Goal: Task Accomplishment & Management: Manage account settings

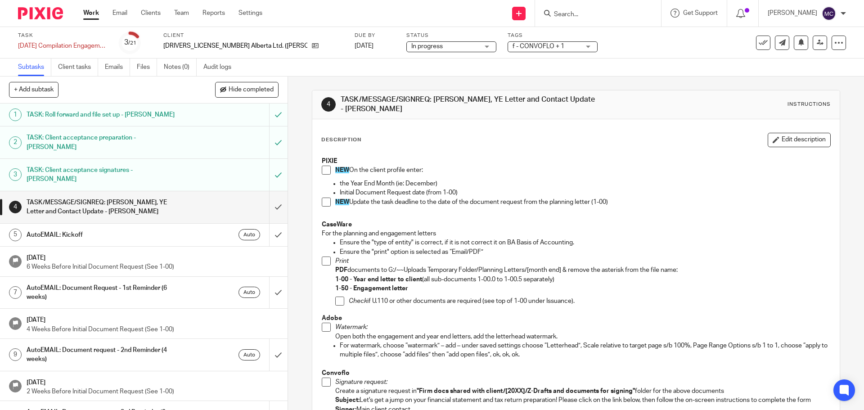
click at [87, 13] on link "Work" at bounding box center [91, 13] width 16 height 9
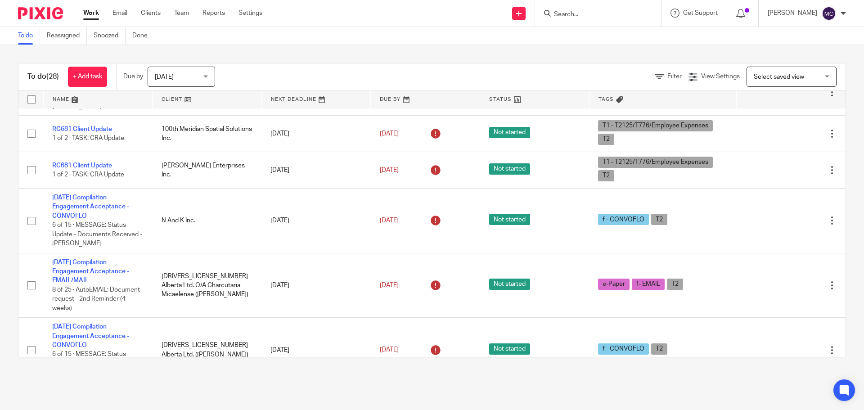
scroll to position [326, 0]
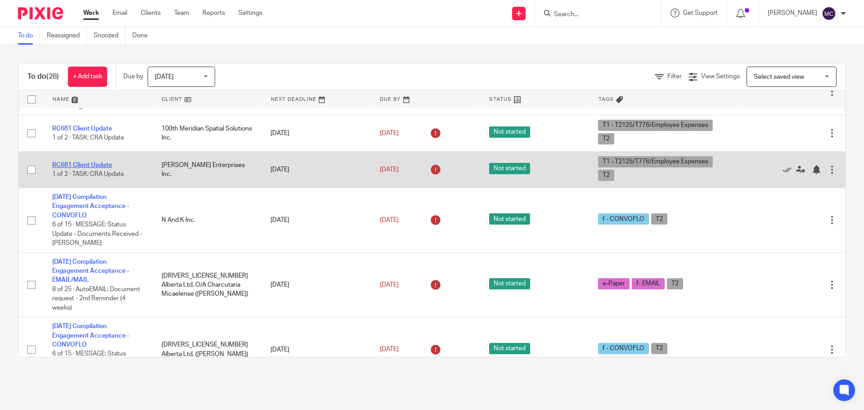
click at [98, 162] on link "RC681 Client Update" at bounding box center [82, 165] width 60 height 6
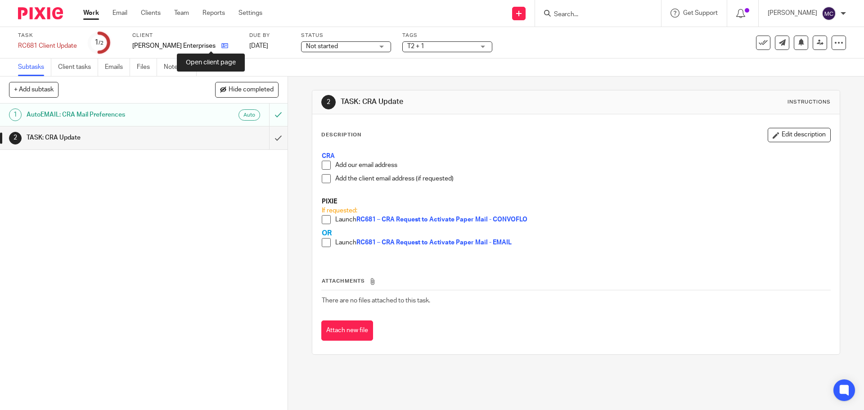
click at [221, 45] on icon at bounding box center [224, 45] width 7 height 7
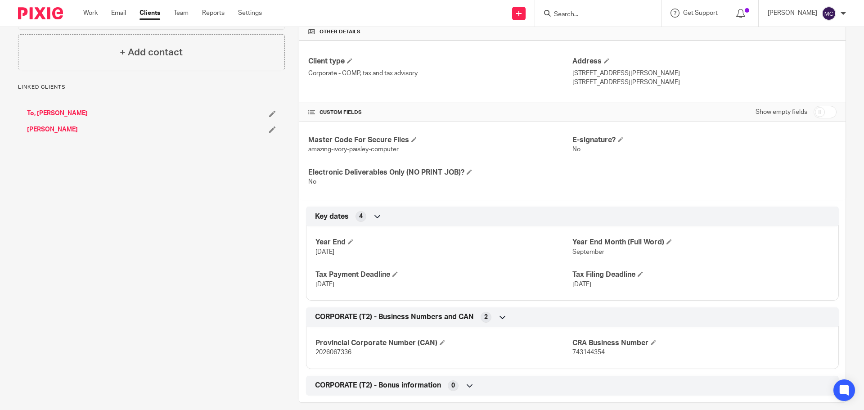
scroll to position [226, 0]
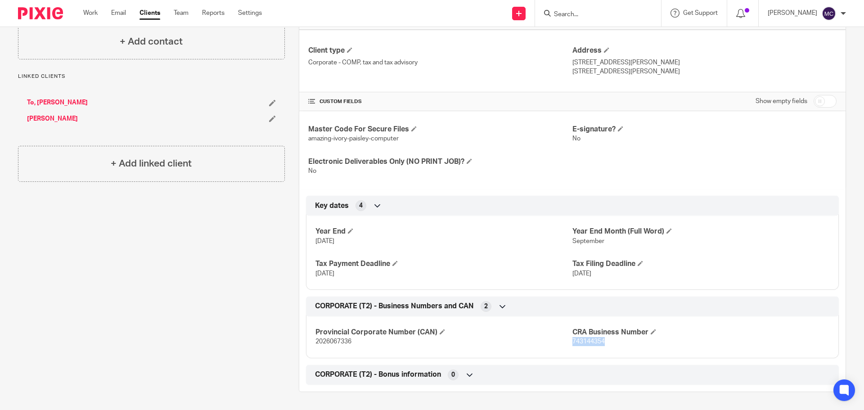
drag, startPoint x: 567, startPoint y: 340, endPoint x: 601, endPoint y: 345, distance: 34.5
click at [601, 345] on p "743144354" at bounding box center [700, 341] width 257 height 9
copy span "743144354"
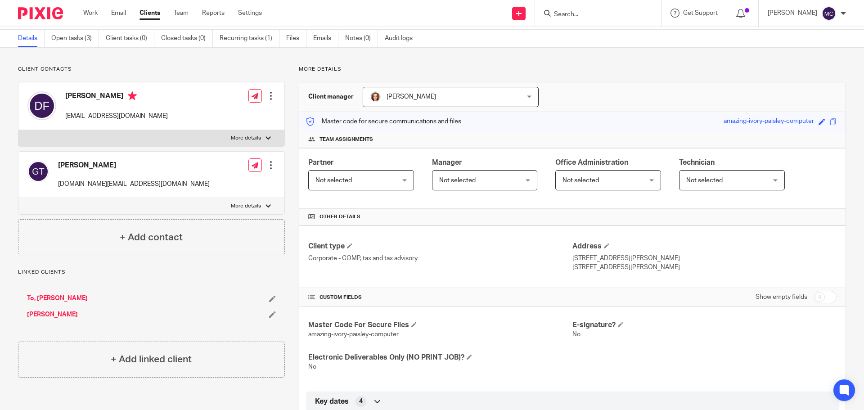
scroll to position [0, 0]
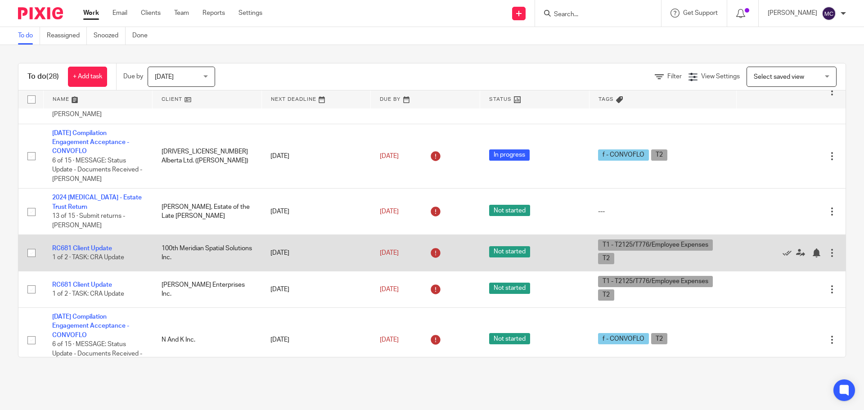
scroll to position [225, 0]
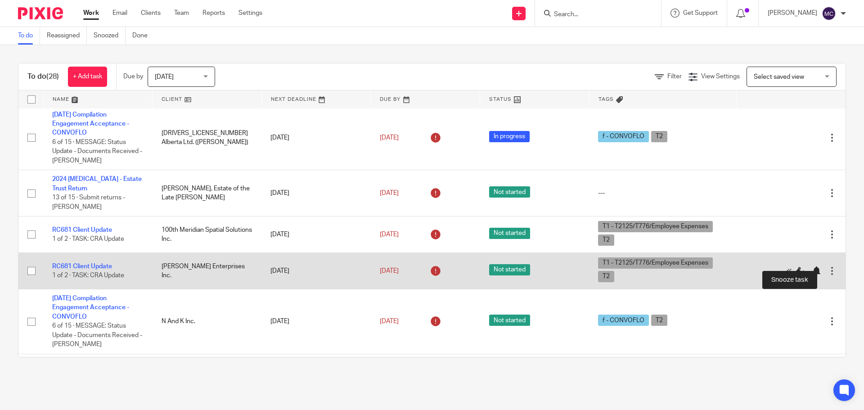
click at [811, 266] on div at bounding box center [815, 270] width 9 height 9
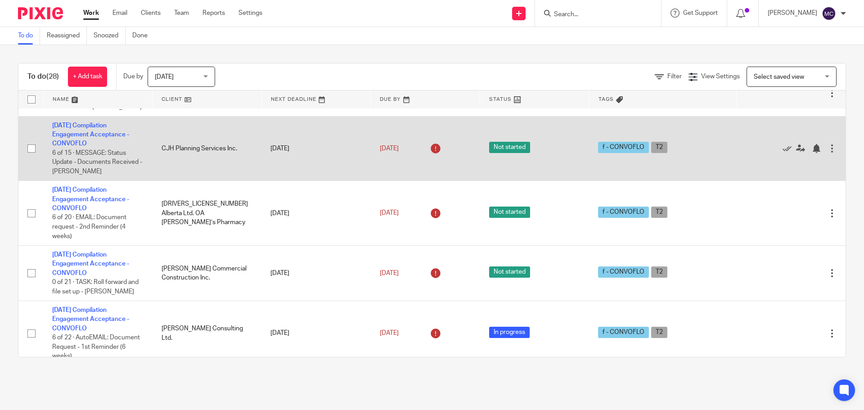
scroll to position [1046, 0]
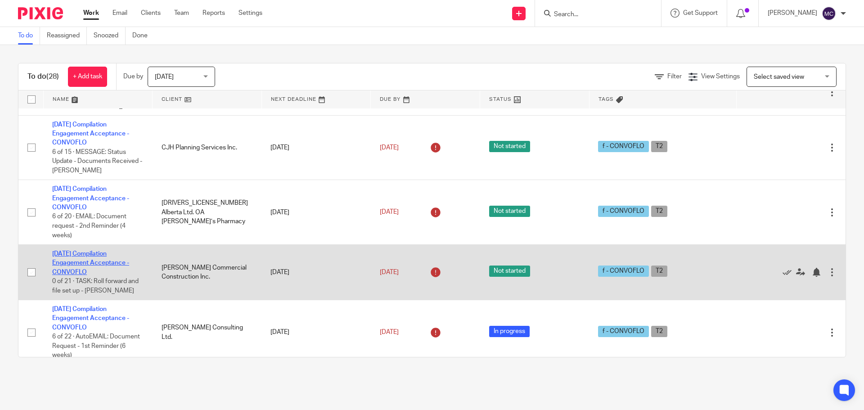
click at [112, 254] on link "2025-08-27 Compilation Engagement Acceptance - CONVOFLO" at bounding box center [90, 263] width 77 height 25
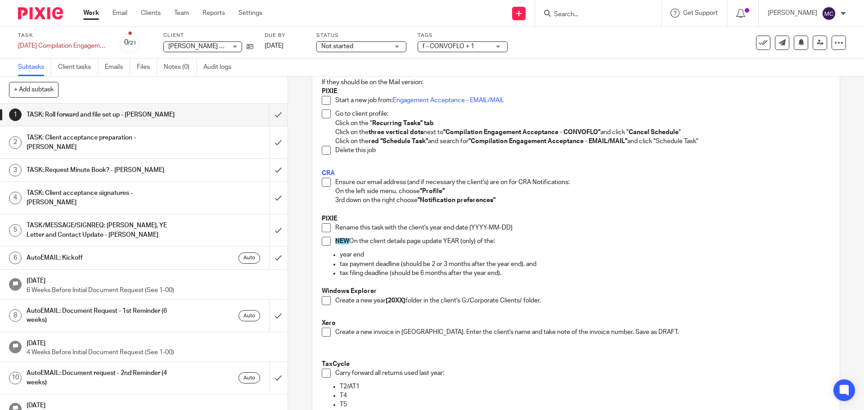
scroll to position [169, 0]
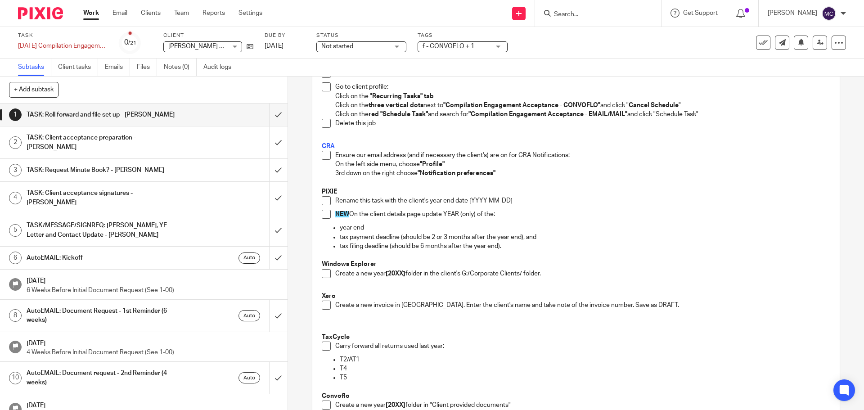
click at [322, 199] on span at bounding box center [326, 200] width 9 height 9
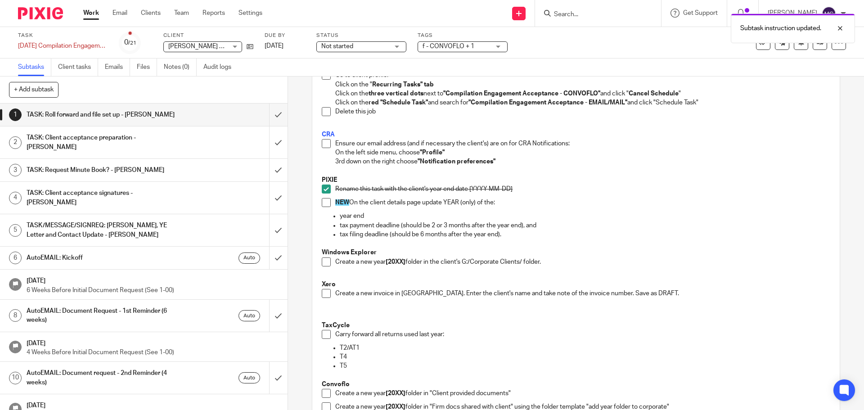
scroll to position [191, 0]
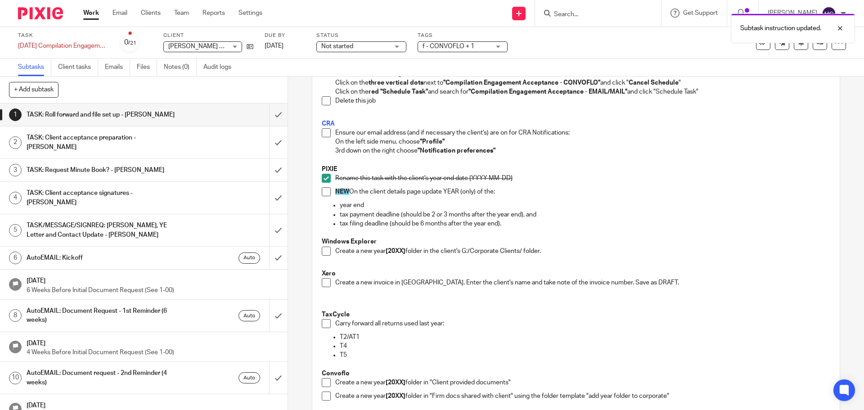
click at [323, 195] on span at bounding box center [326, 191] width 9 height 9
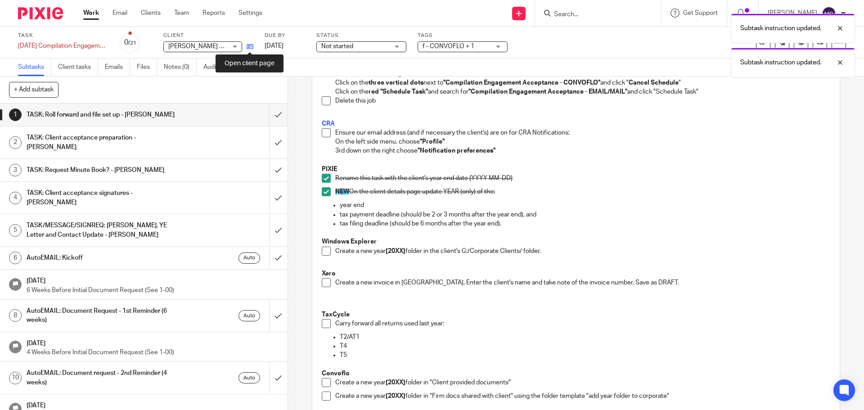
click at [250, 49] on icon at bounding box center [249, 46] width 7 height 7
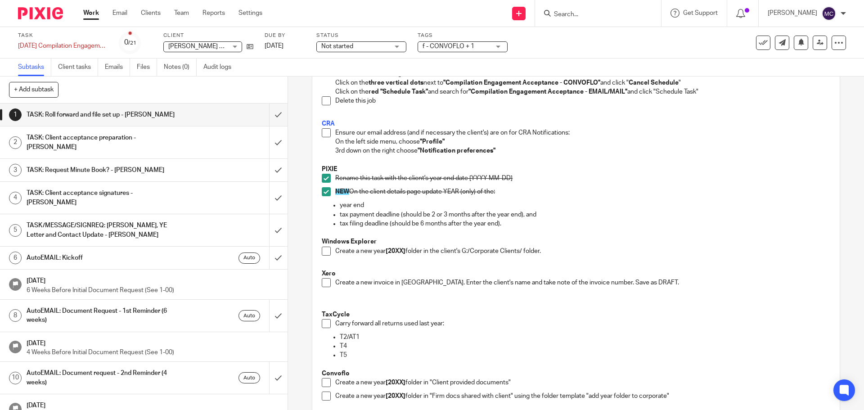
click at [322, 253] on span at bounding box center [326, 250] width 9 height 9
click at [324, 278] on span at bounding box center [326, 282] width 9 height 9
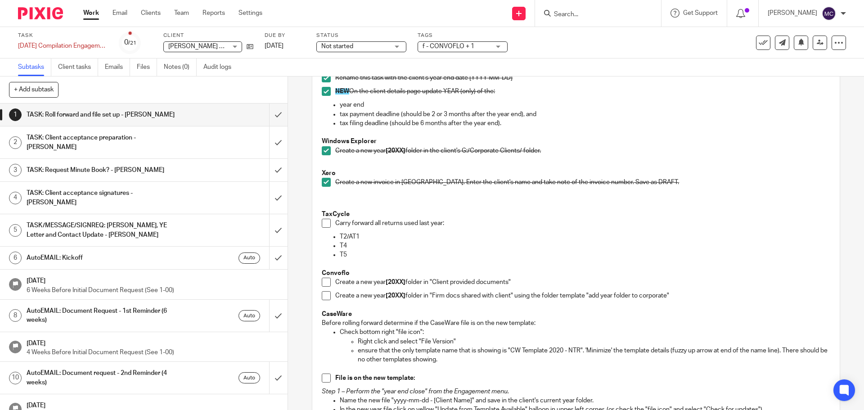
scroll to position [349, 0]
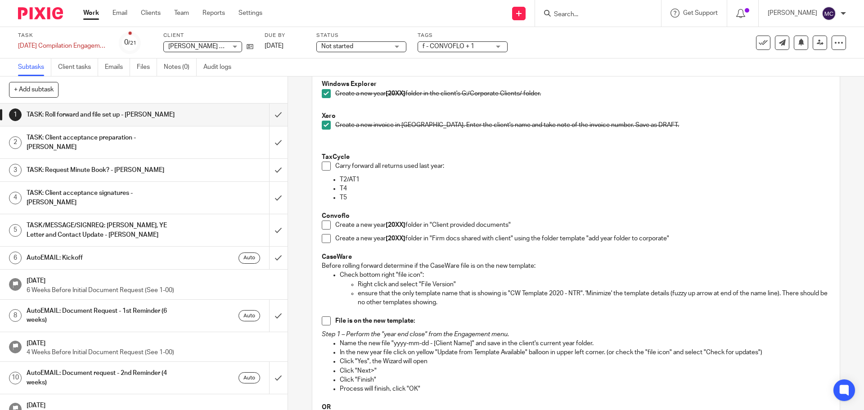
click at [324, 169] on span at bounding box center [326, 165] width 9 height 9
click at [325, 226] on span at bounding box center [326, 224] width 9 height 9
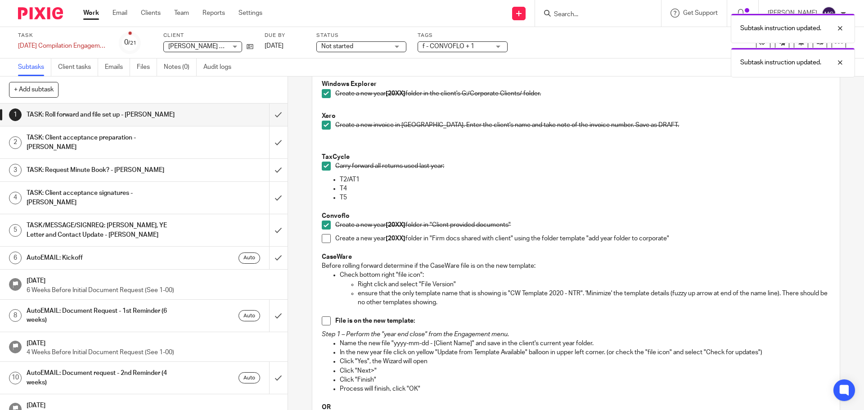
click at [323, 238] on span at bounding box center [326, 238] width 9 height 9
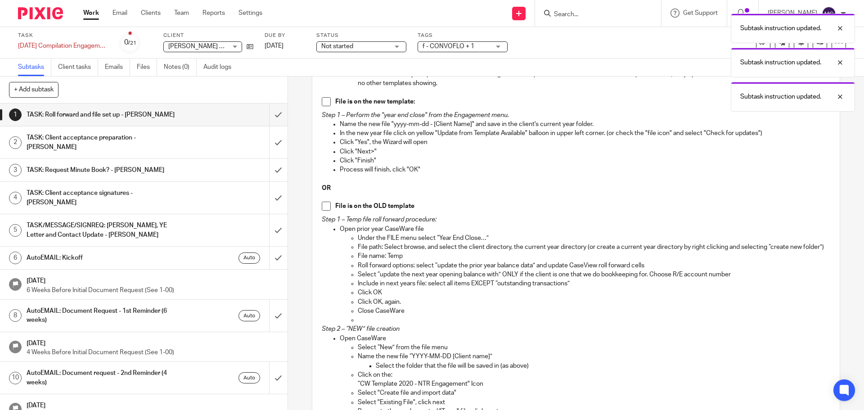
scroll to position [585, 0]
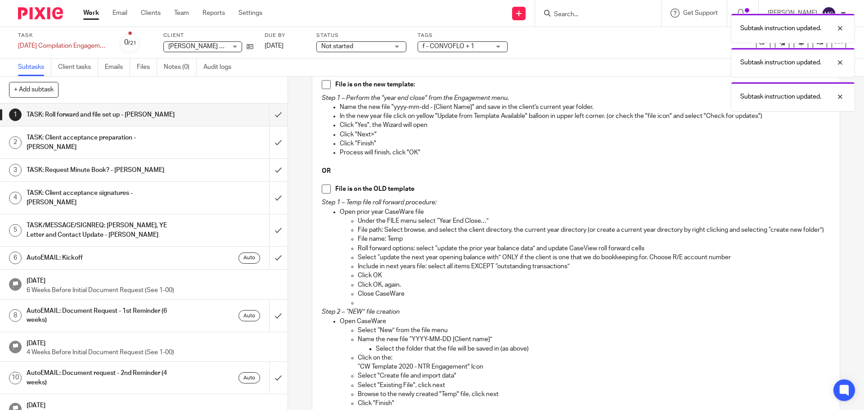
click at [322, 86] on span at bounding box center [326, 84] width 9 height 9
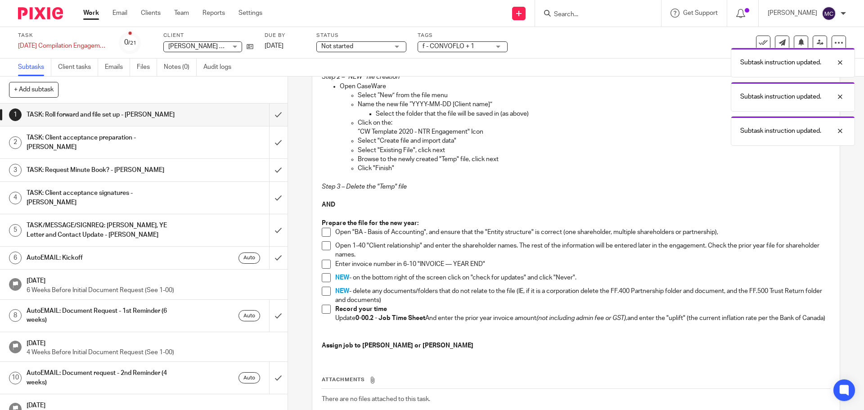
scroll to position [894, 0]
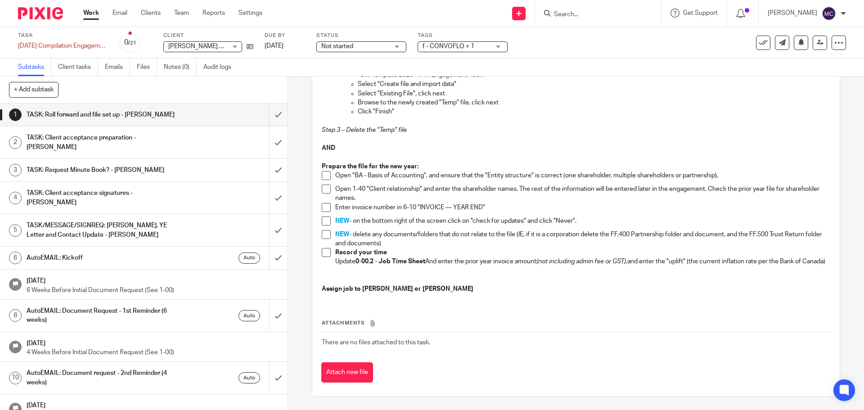
click at [322, 171] on span at bounding box center [326, 175] width 9 height 9
click at [326, 184] on span at bounding box center [326, 188] width 9 height 9
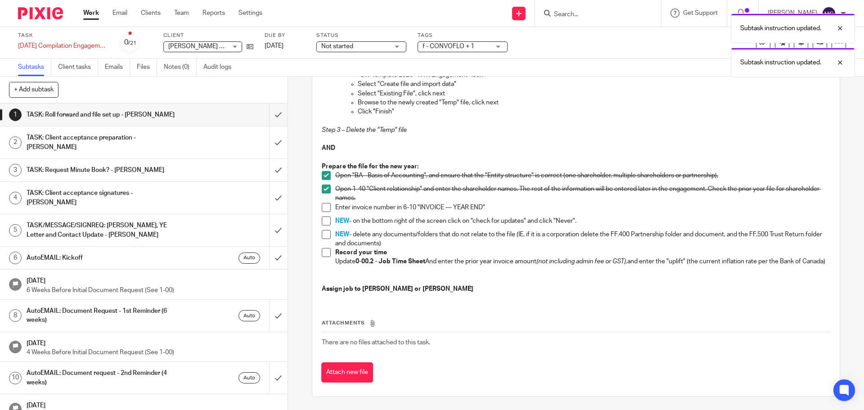
click at [324, 203] on span at bounding box center [326, 207] width 9 height 9
click at [322, 216] on span at bounding box center [326, 220] width 9 height 9
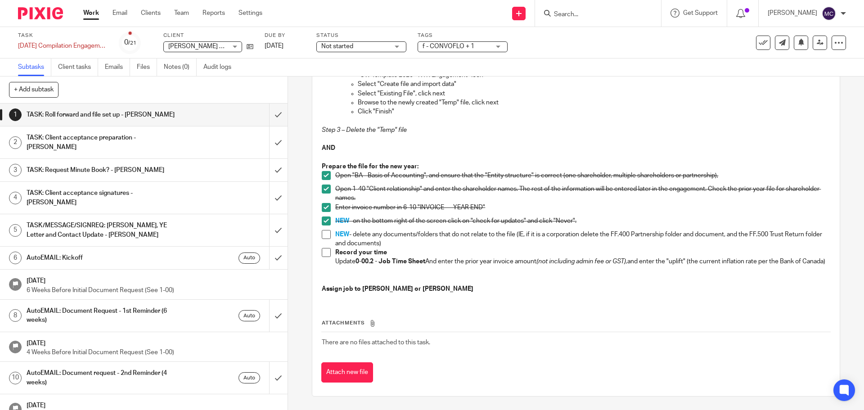
click at [322, 230] on span at bounding box center [326, 234] width 9 height 9
click at [322, 248] on span at bounding box center [326, 252] width 9 height 9
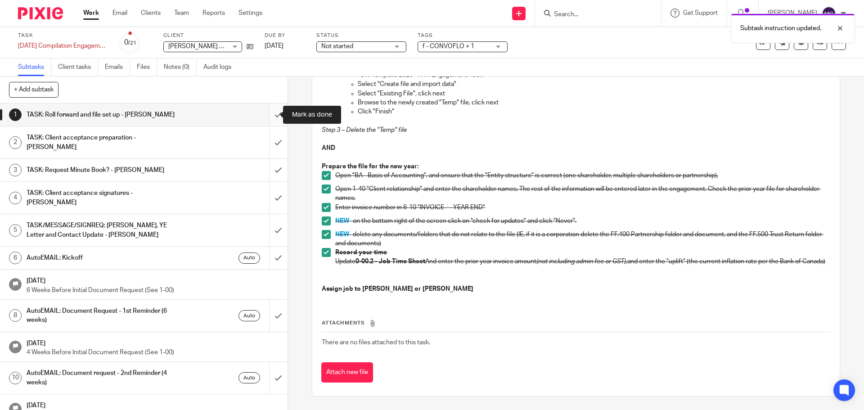
click at [269, 111] on input "submit" at bounding box center [143, 114] width 287 height 22
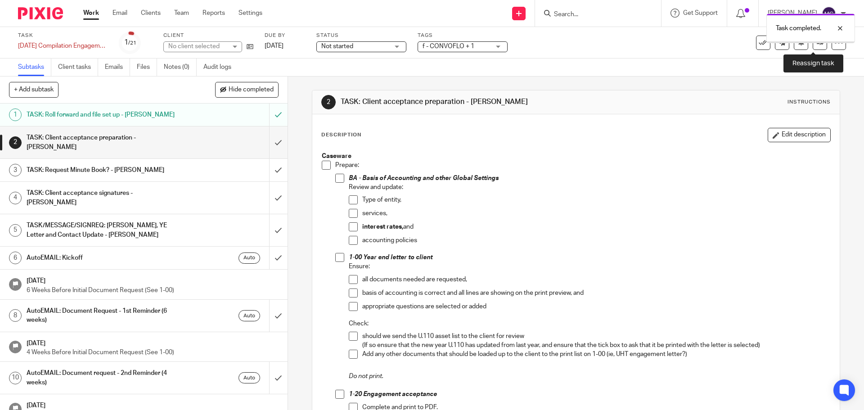
click at [817, 45] on link at bounding box center [819, 43] width 14 height 14
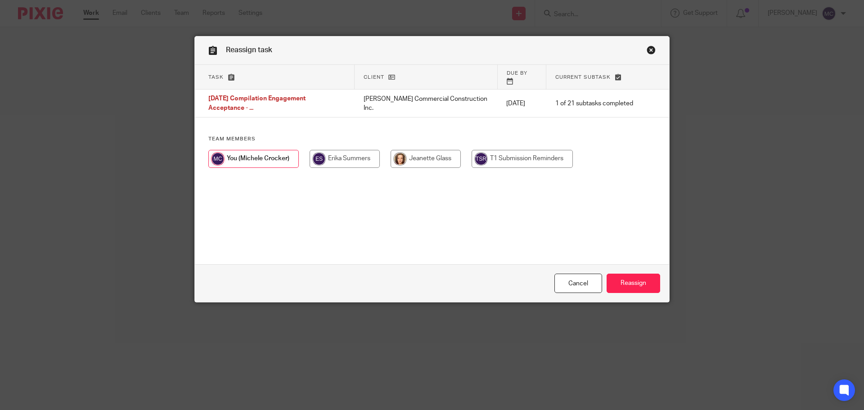
click at [320, 152] on input "radio" at bounding box center [344, 159] width 70 height 18
radio input "true"
click at [626, 281] on input "Reassign" at bounding box center [633, 282] width 54 height 19
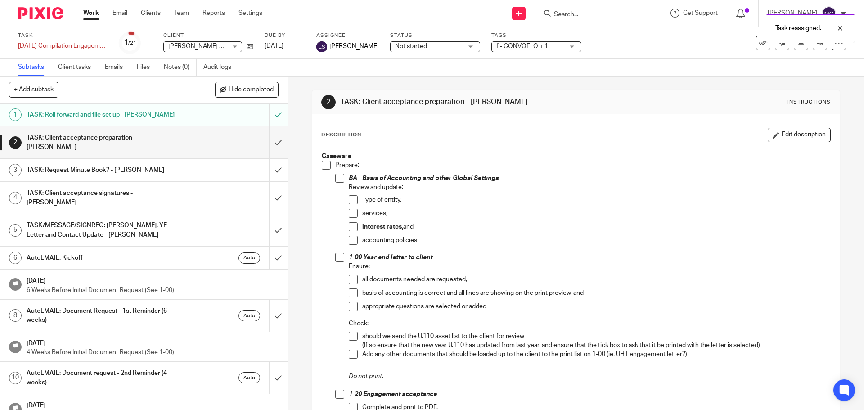
click at [88, 16] on link "Work" at bounding box center [91, 13] width 16 height 9
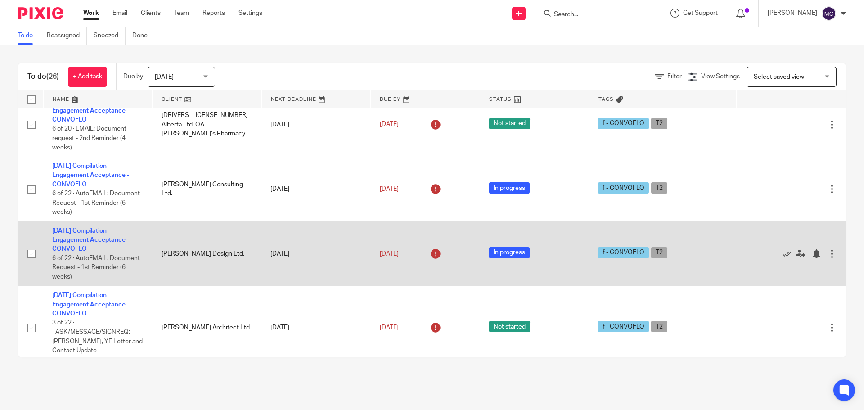
scroll to position [1136, 0]
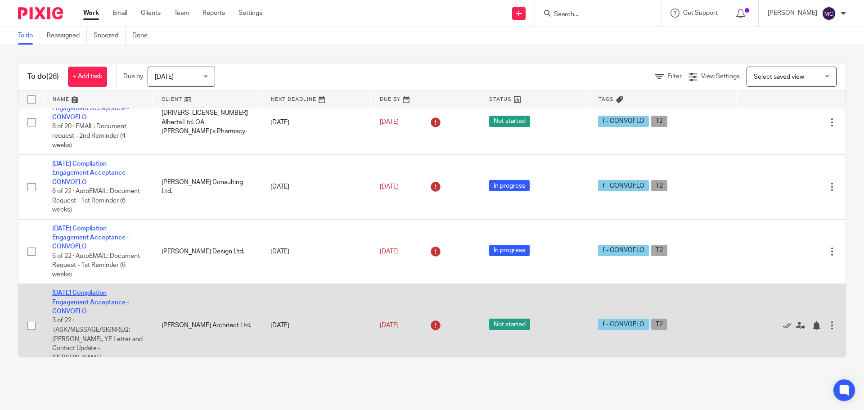
click at [84, 291] on link "[DATE] Compilation Engagement Acceptance - CONVOFLO" at bounding box center [90, 302] width 77 height 25
